Goal: Task Accomplishment & Management: Manage account settings

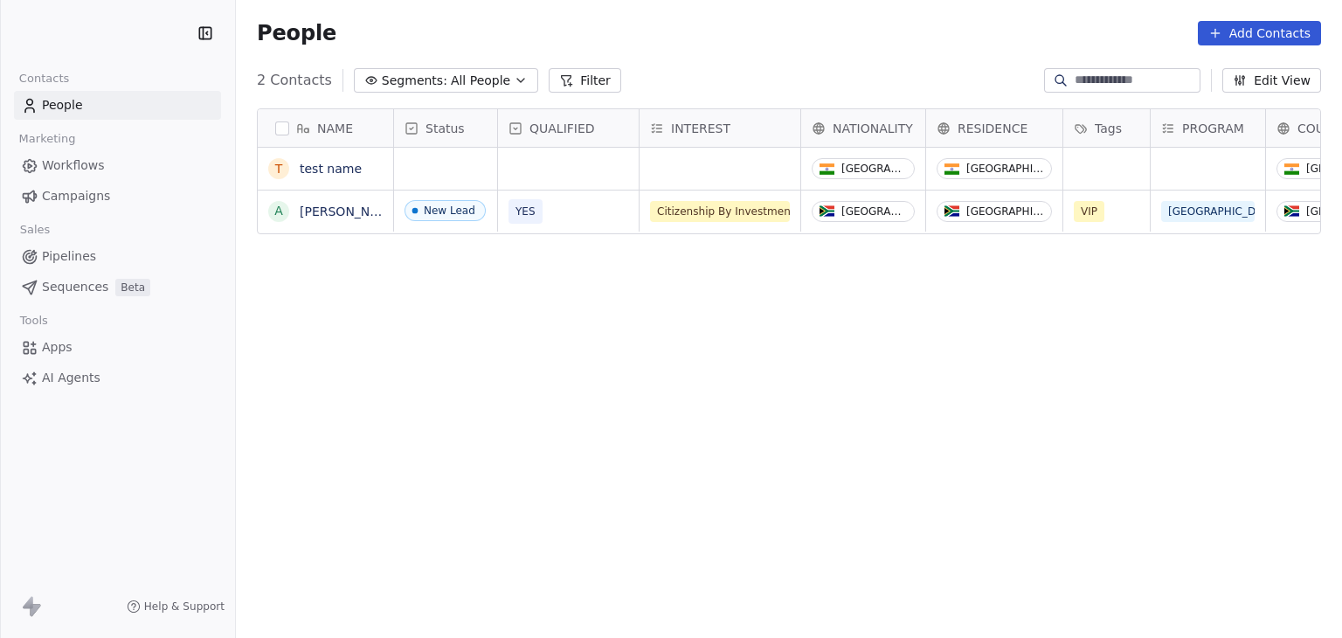
scroll to position [547, 1092]
click at [63, 347] on span "Apps" at bounding box center [57, 347] width 31 height 18
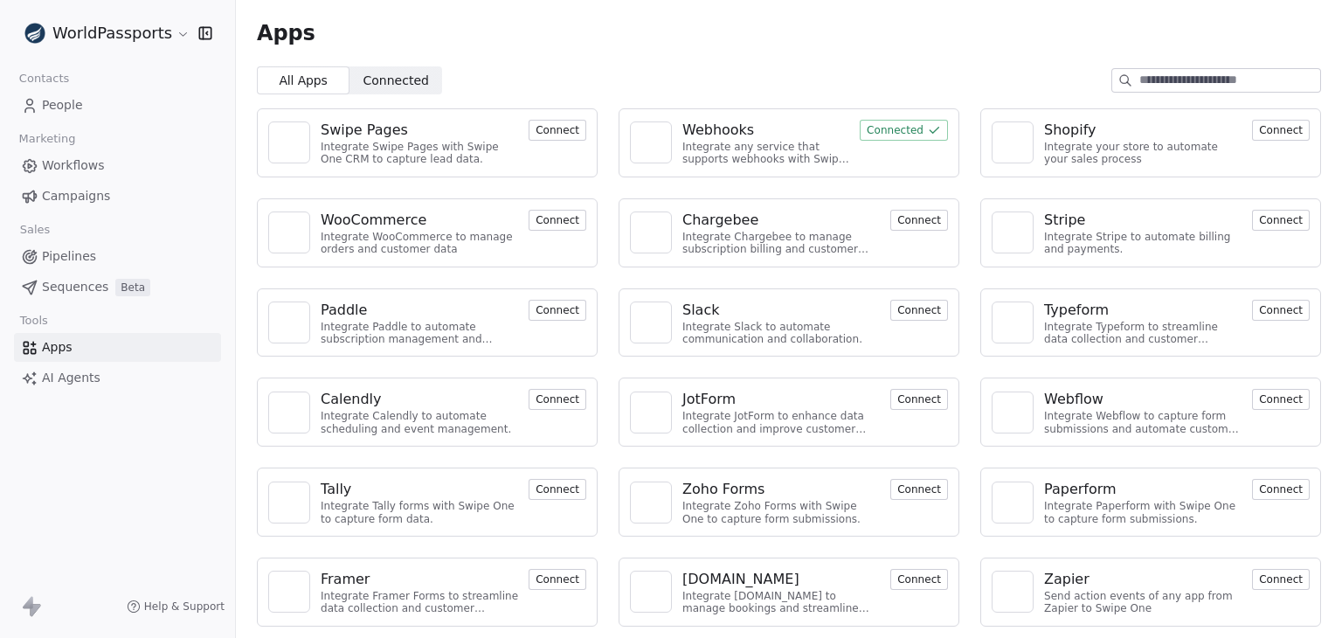
click at [712, 129] on div "Webhooks" at bounding box center [719, 130] width 72 height 21
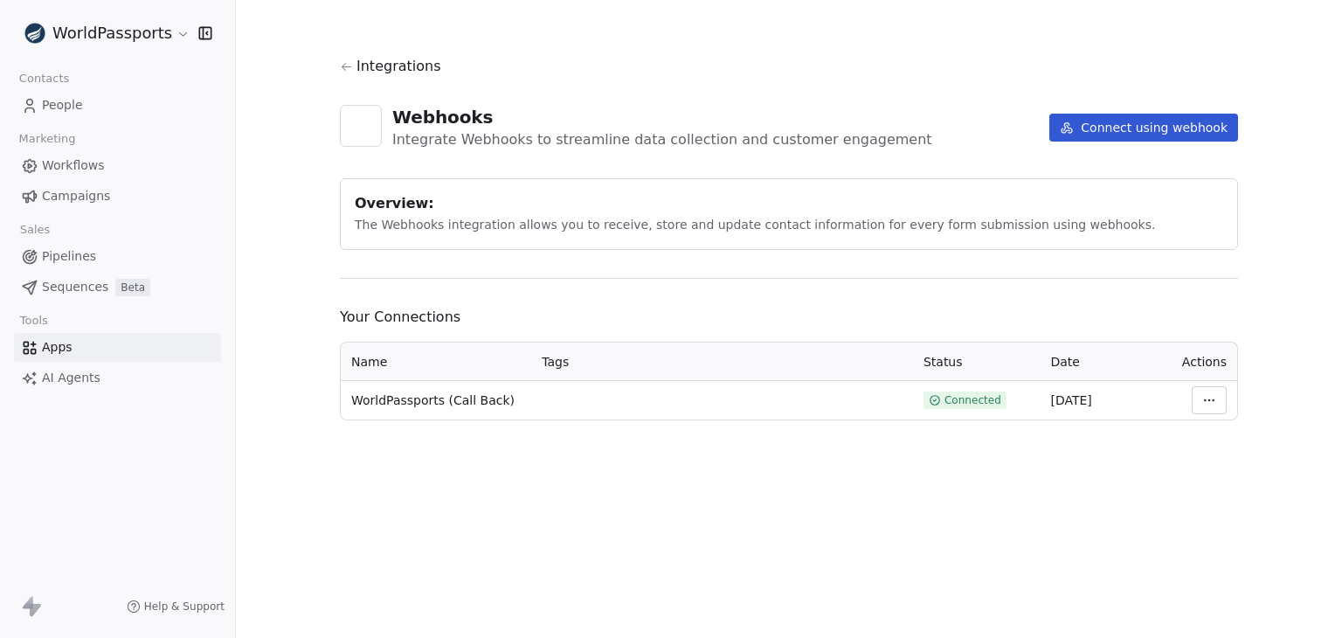
click at [1209, 405] on html "WorldPassports Contacts People Marketing Workflows Campaigns Sales Pipelines Se…" at bounding box center [671, 319] width 1342 height 638
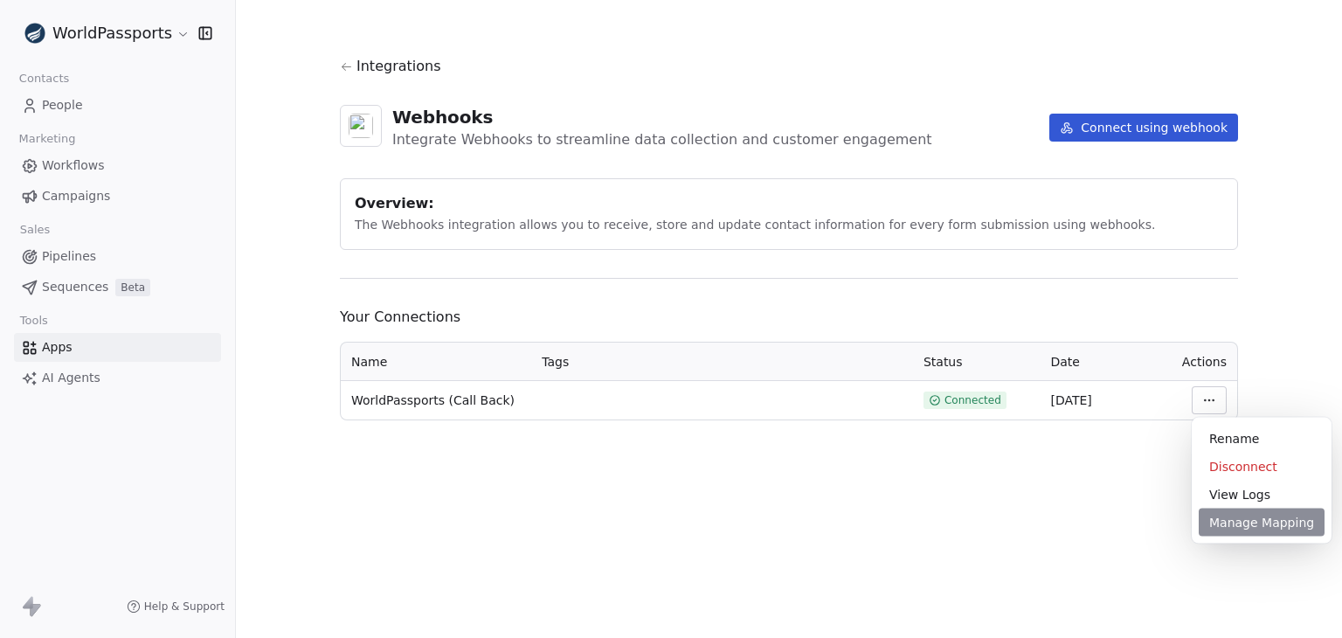
click at [1258, 523] on div "Manage Mapping" at bounding box center [1262, 523] width 126 height 28
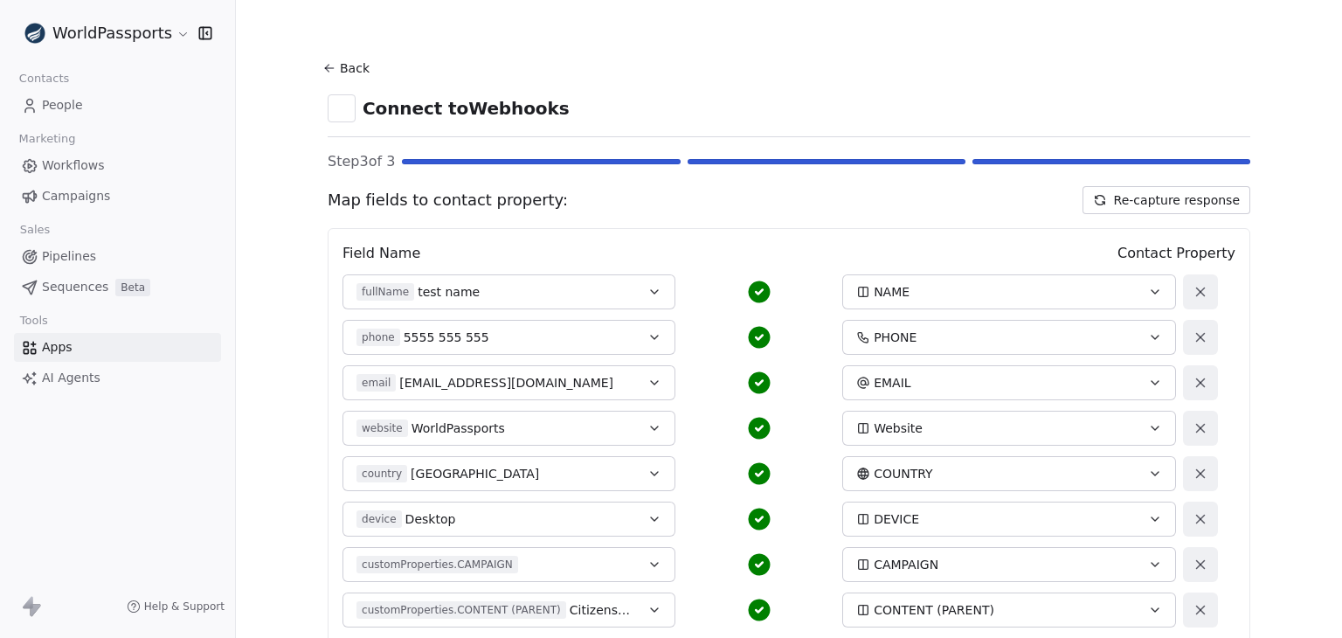
scroll to position [423, 0]
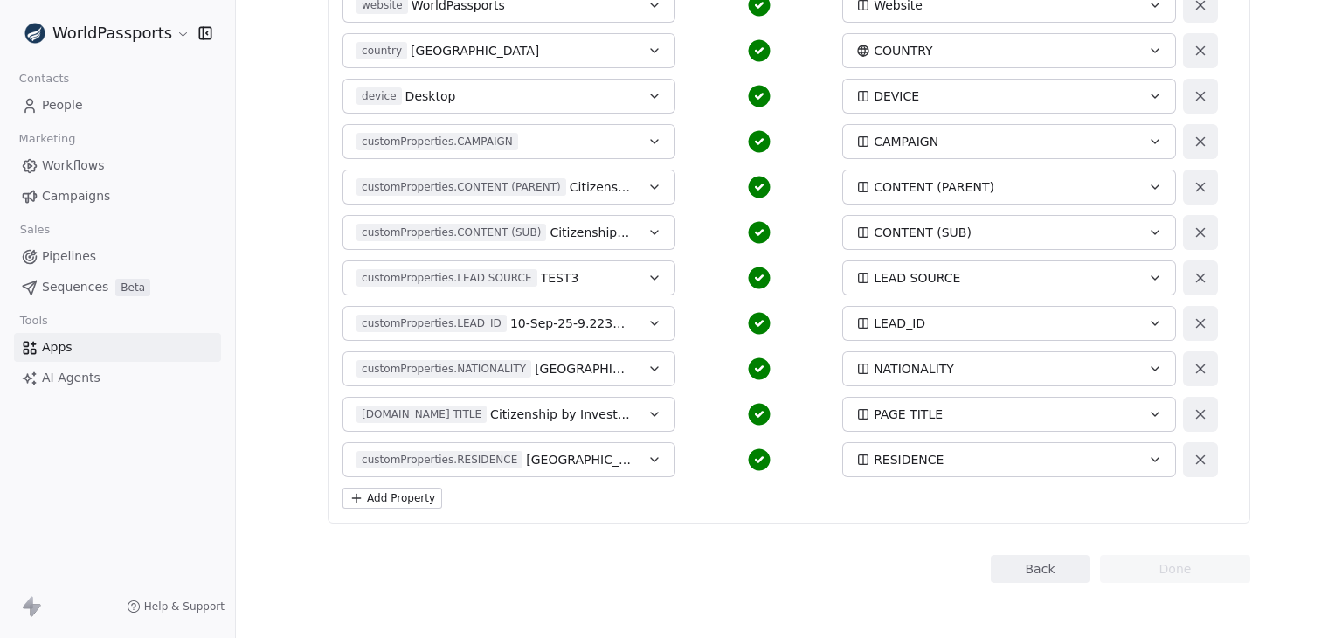
click at [1002, 568] on button "Back" at bounding box center [1040, 569] width 99 height 28
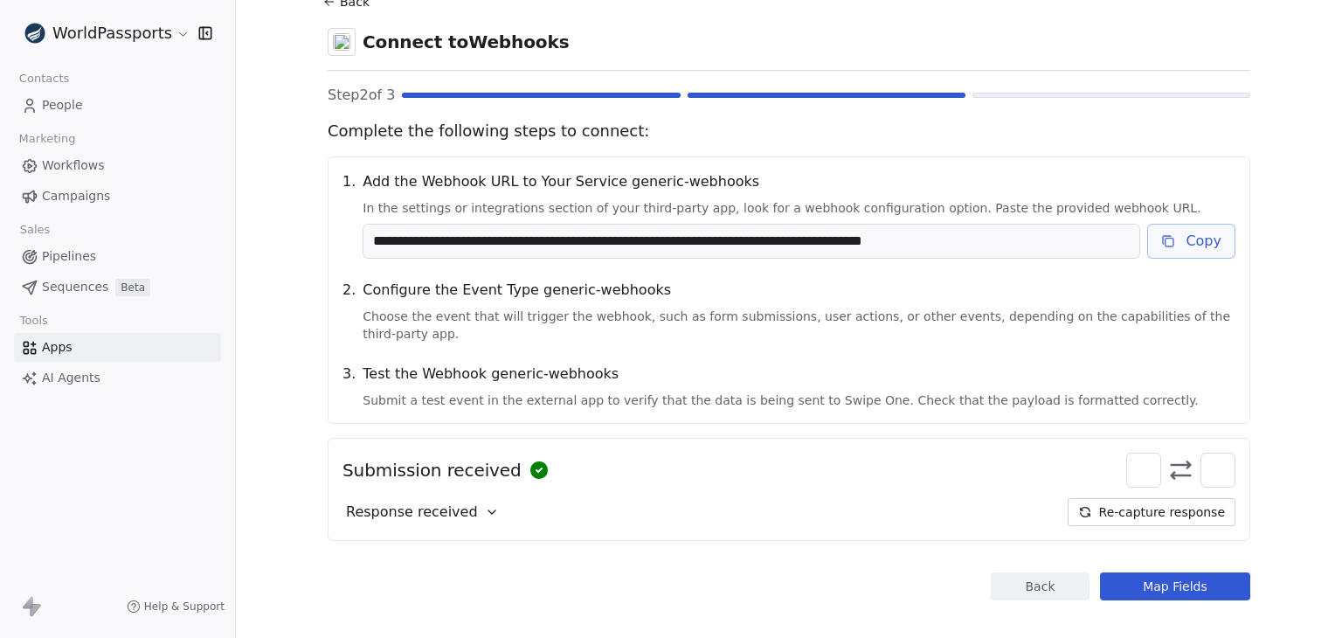
click at [1003, 572] on button "Back" at bounding box center [1040, 586] width 99 height 28
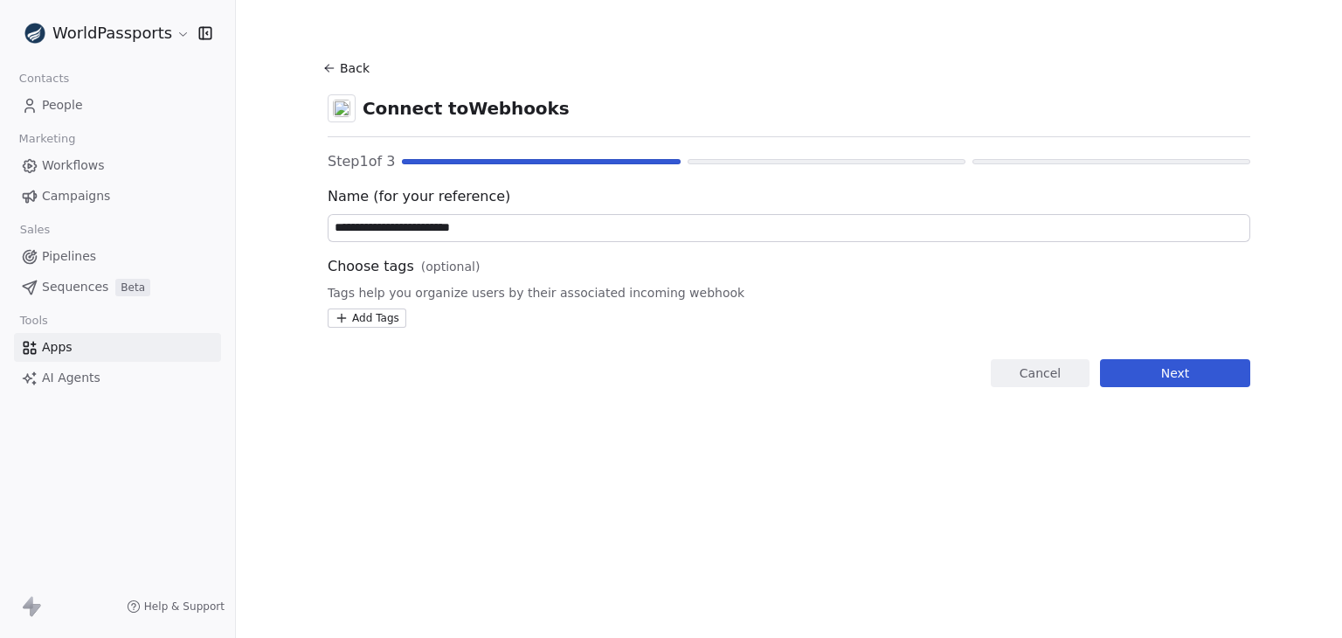
click at [346, 67] on button "Back" at bounding box center [349, 67] width 56 height 31
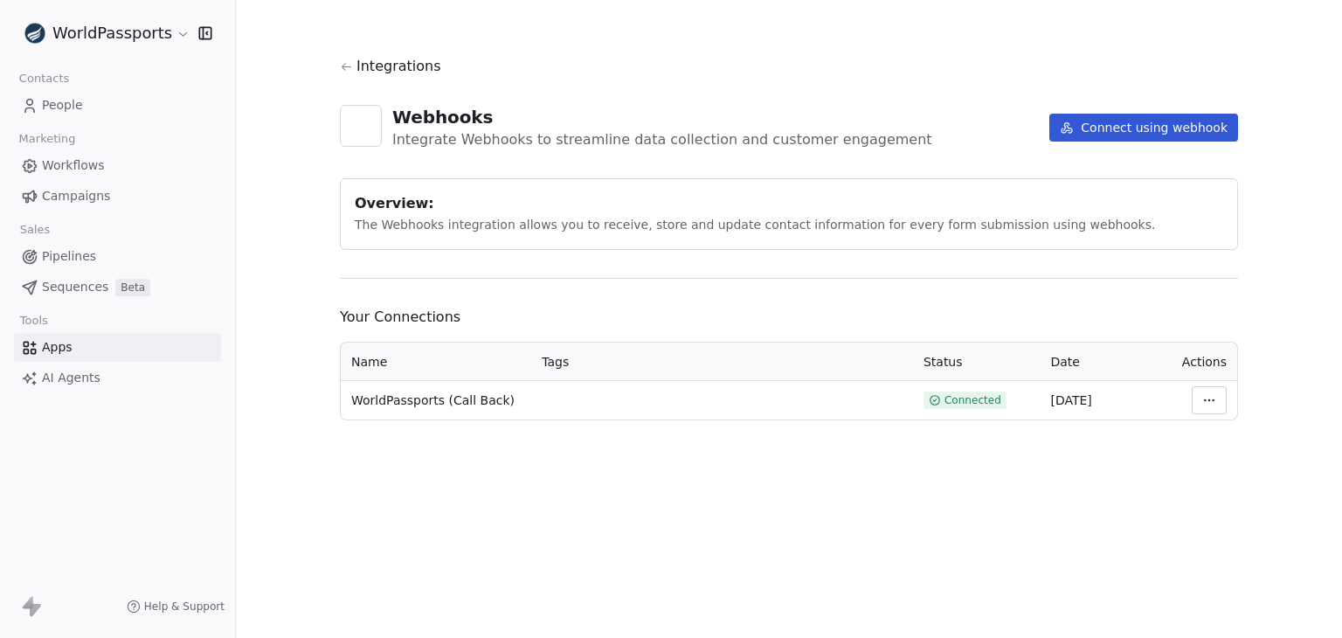
click at [1207, 406] on html "WorldPassports Contacts People Marketing Workflows Campaigns Sales Pipelines Se…" at bounding box center [671, 319] width 1342 height 638
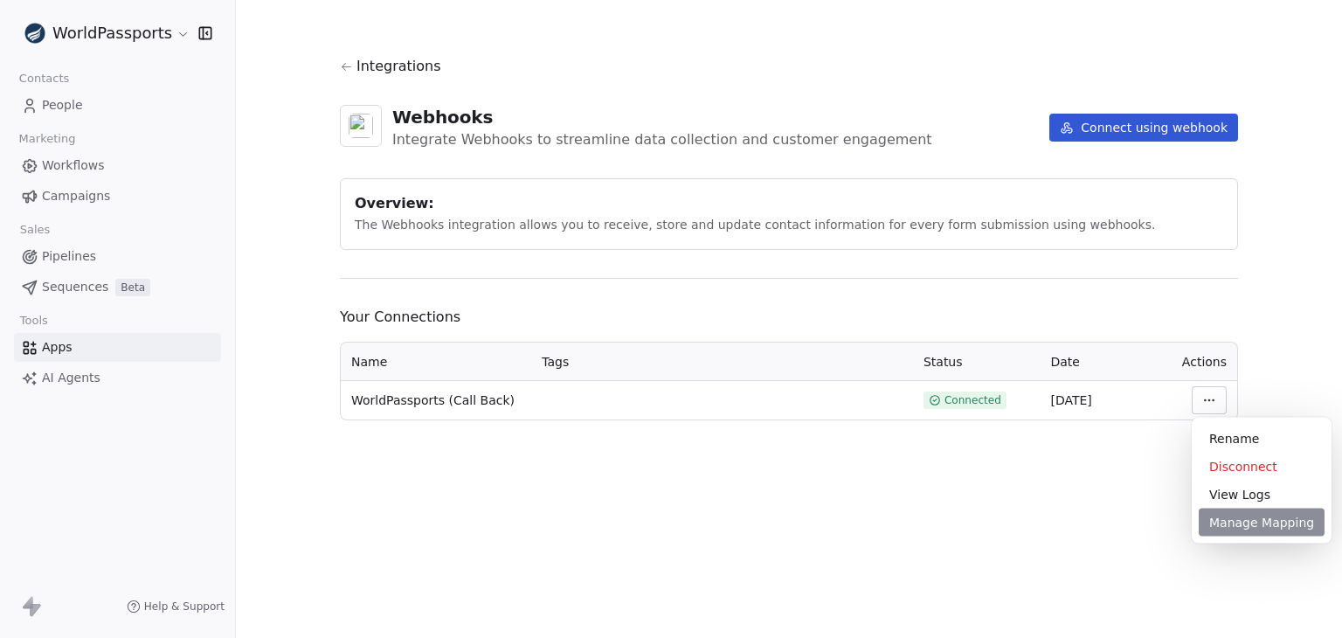
click at [1236, 519] on div "Manage Mapping" at bounding box center [1262, 523] width 126 height 28
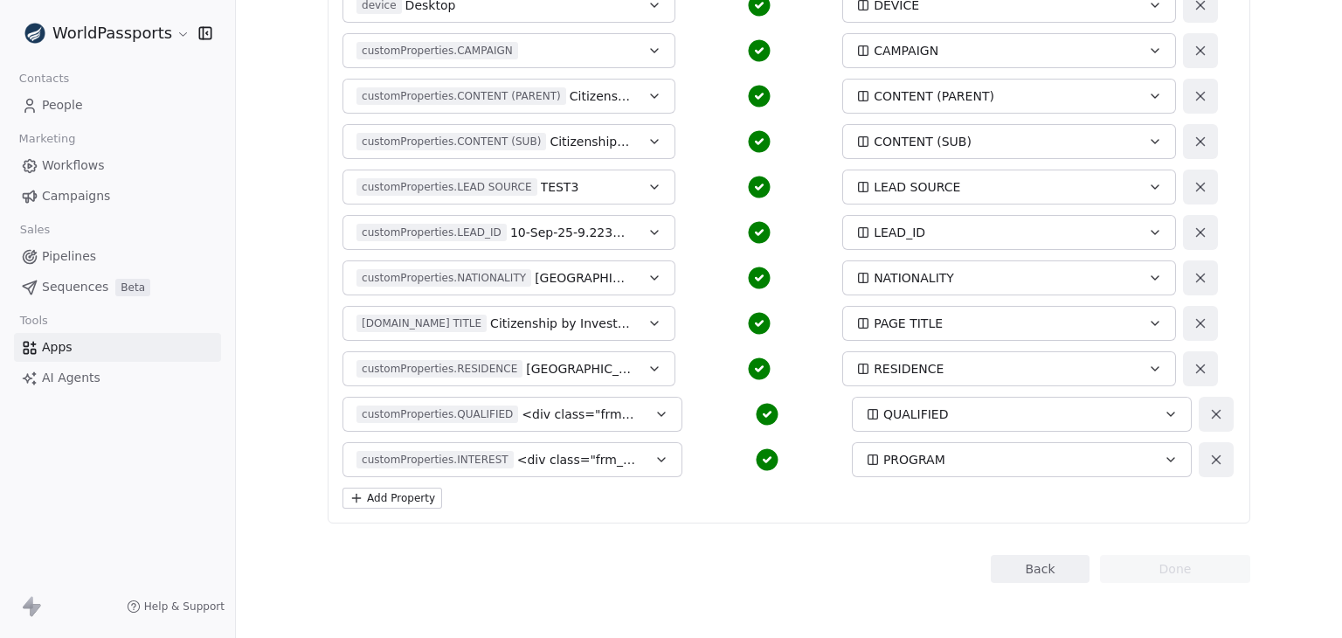
click at [1033, 565] on button "Back" at bounding box center [1040, 569] width 99 height 28
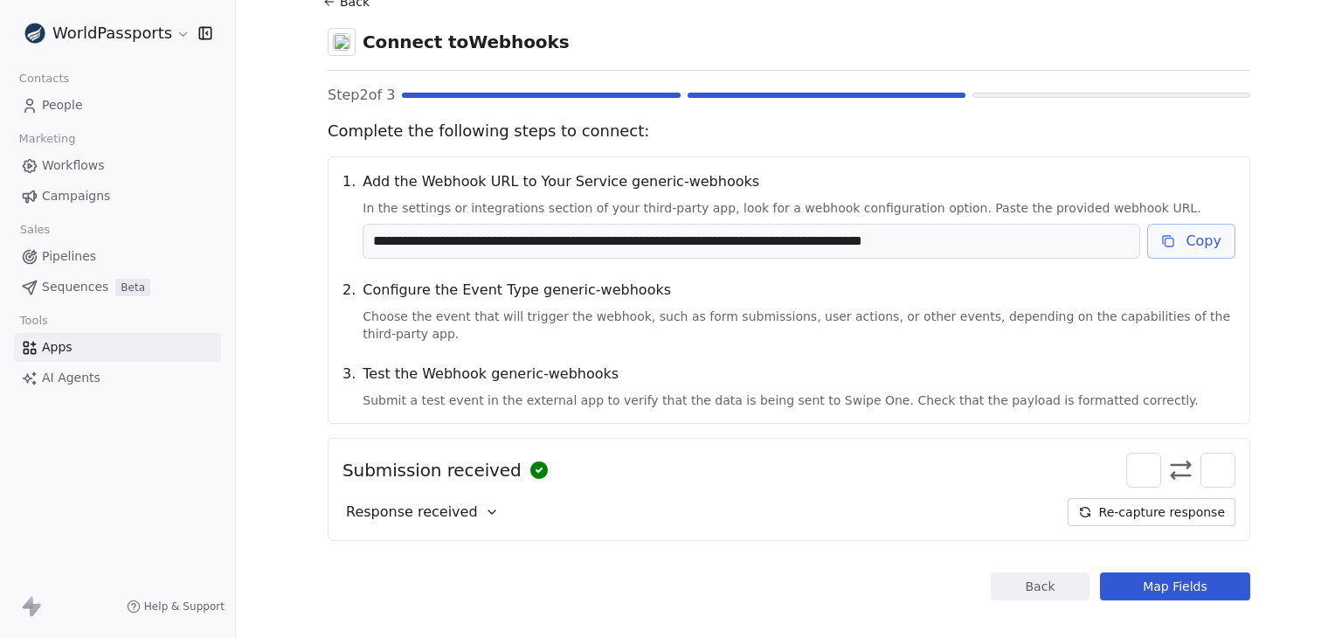
click at [1033, 572] on button "Back" at bounding box center [1040, 586] width 99 height 28
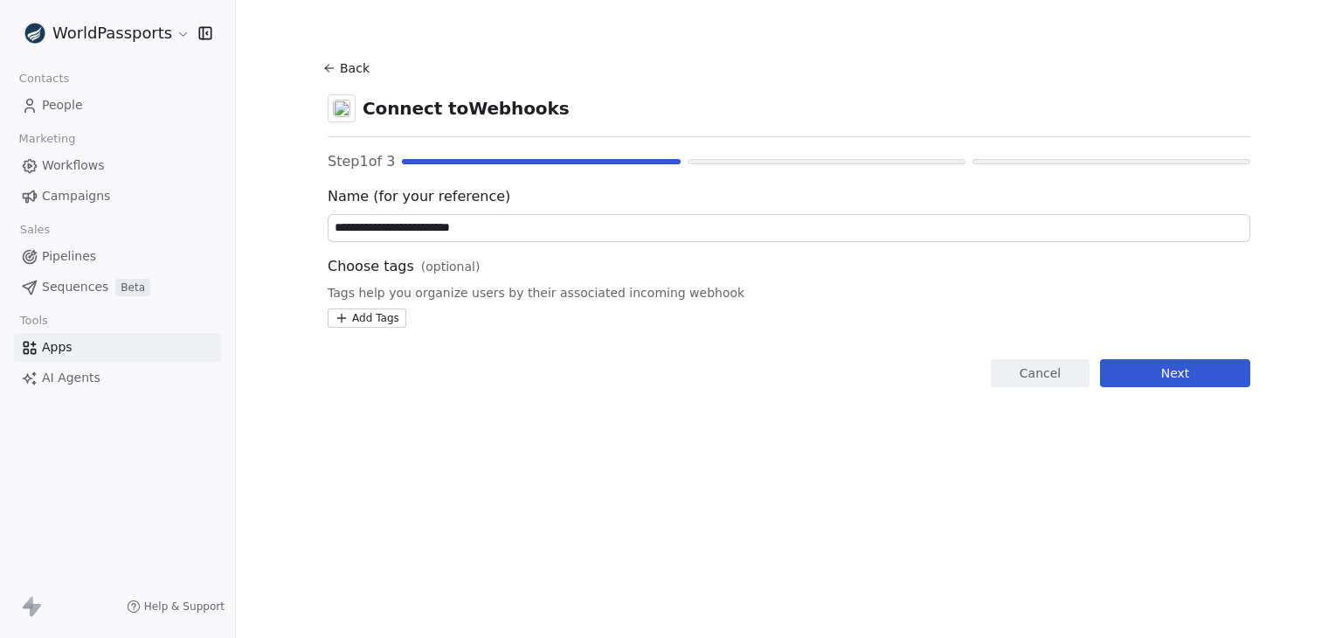
click at [321, 70] on button "Back" at bounding box center [349, 67] width 56 height 31
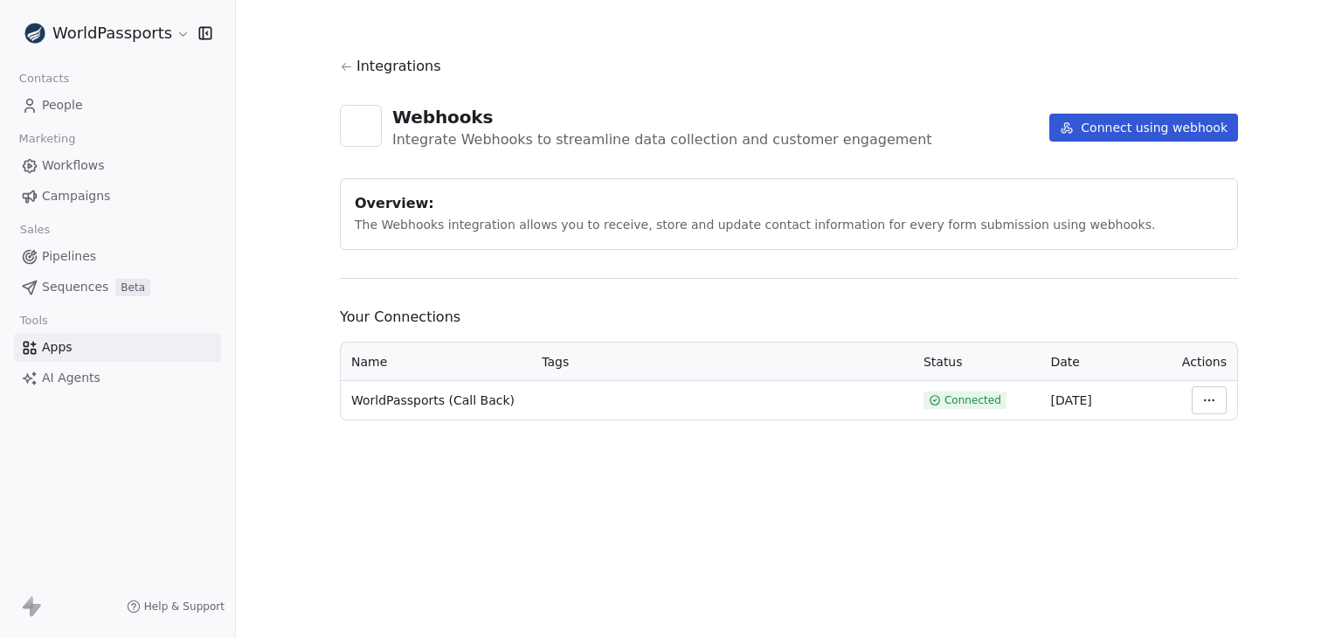
click at [152, 43] on html "WorldPassports Contacts People Marketing Workflows Campaigns Sales Pipelines Se…" at bounding box center [671, 319] width 1342 height 638
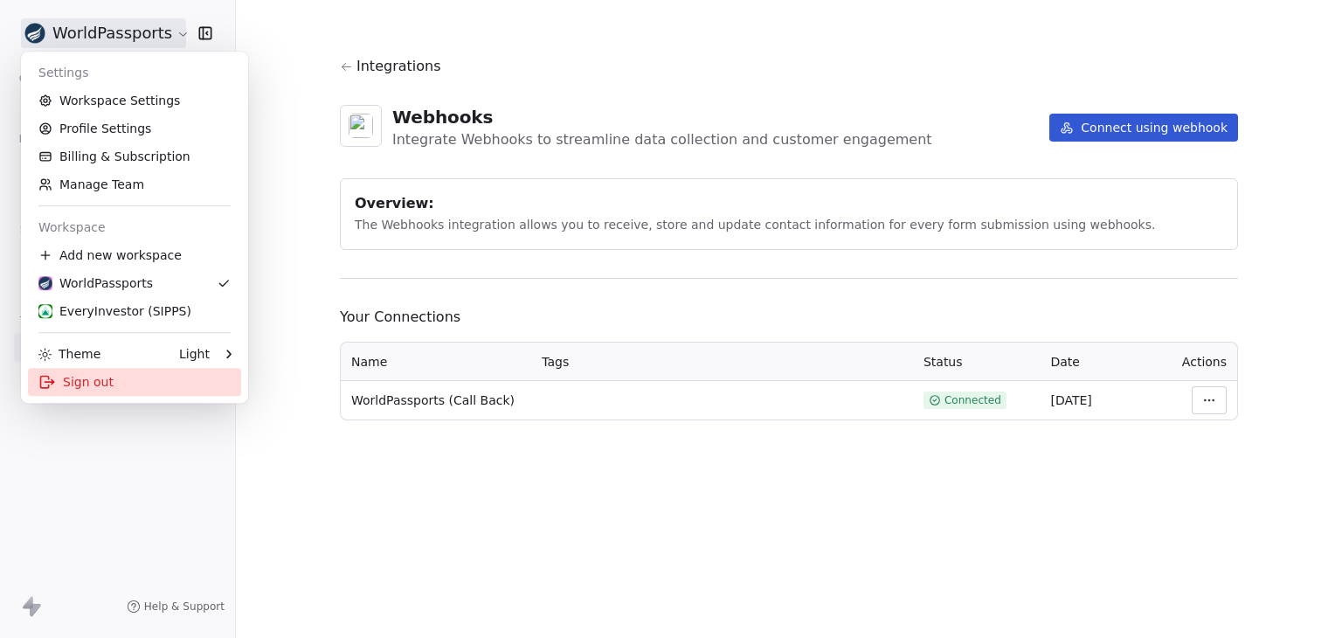
click at [119, 388] on div "Sign out" at bounding box center [134, 382] width 213 height 28
